Goal: Find specific page/section: Find specific page/section

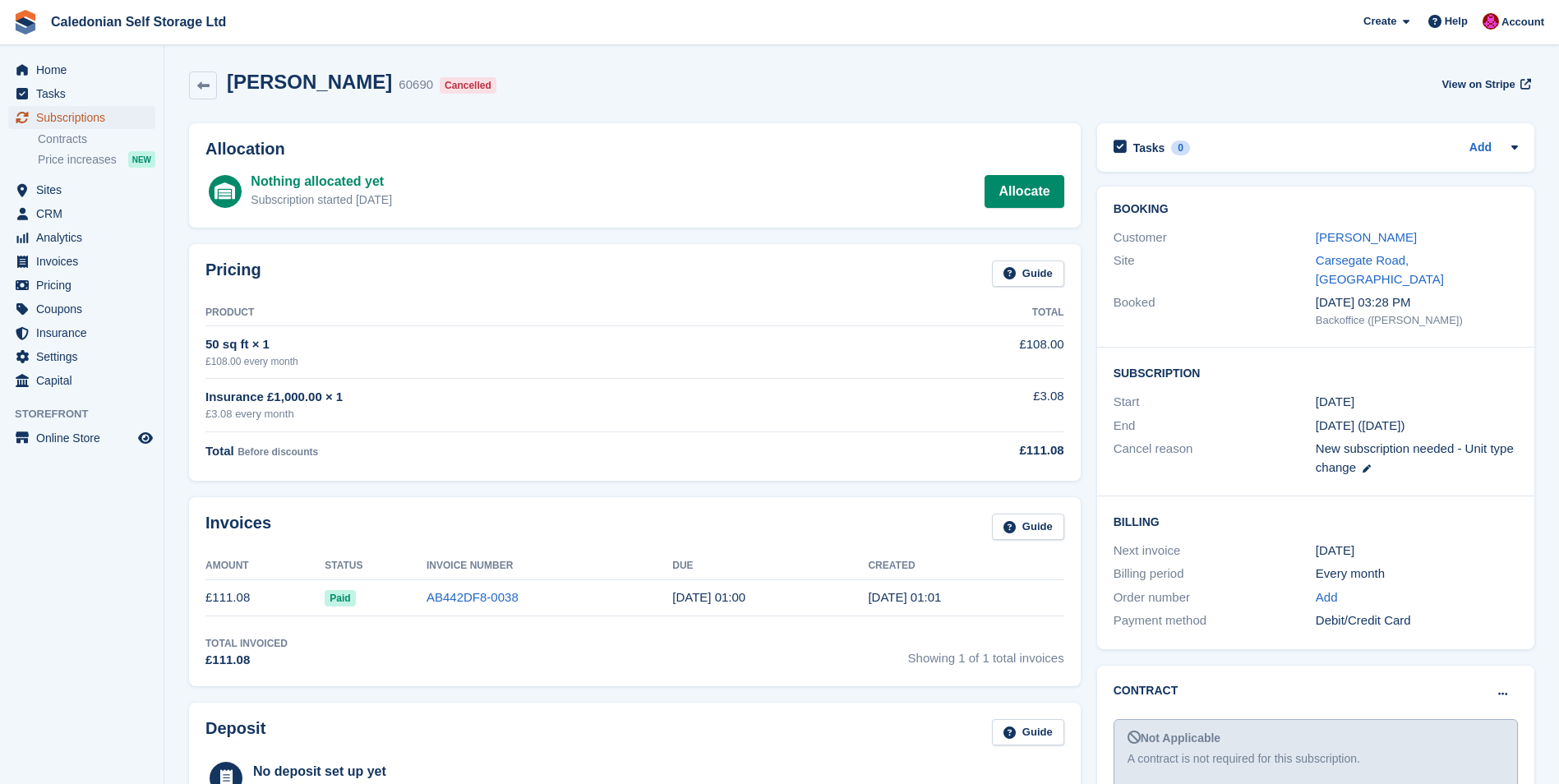
click at [76, 116] on span "Subscriptions" at bounding box center [85, 117] width 99 height 23
click at [100, 115] on span "Subscriptions" at bounding box center [85, 117] width 99 height 23
